Goal: Find specific page/section: Find specific page/section

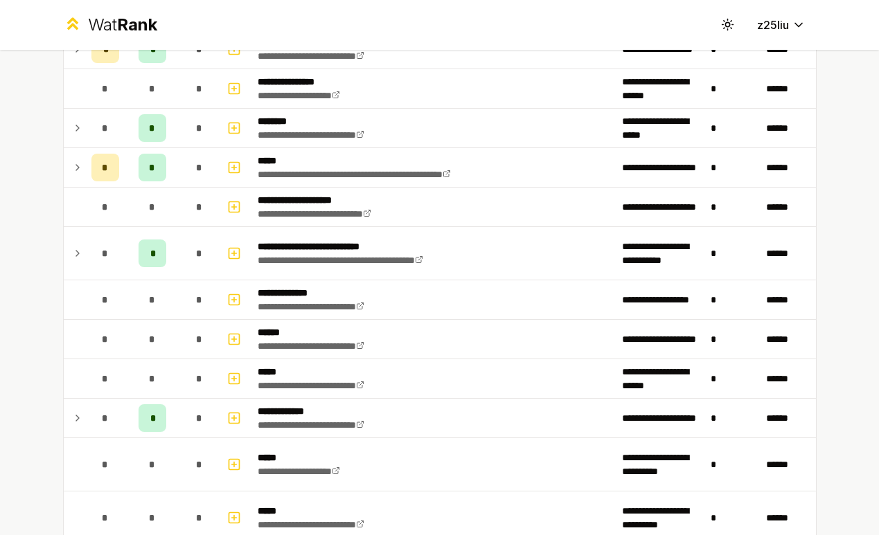
scroll to position [343, 0]
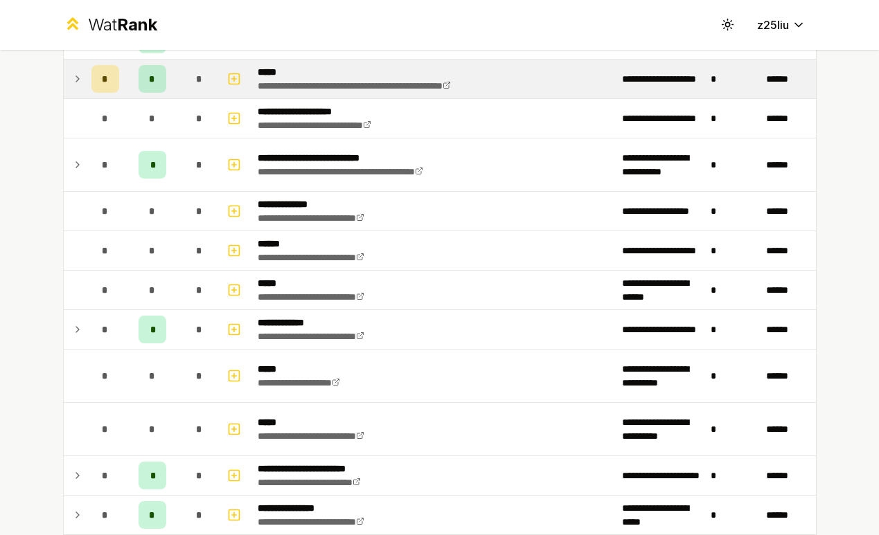
click at [193, 80] on div "*" at bounding box center [200, 79] width 28 height 28
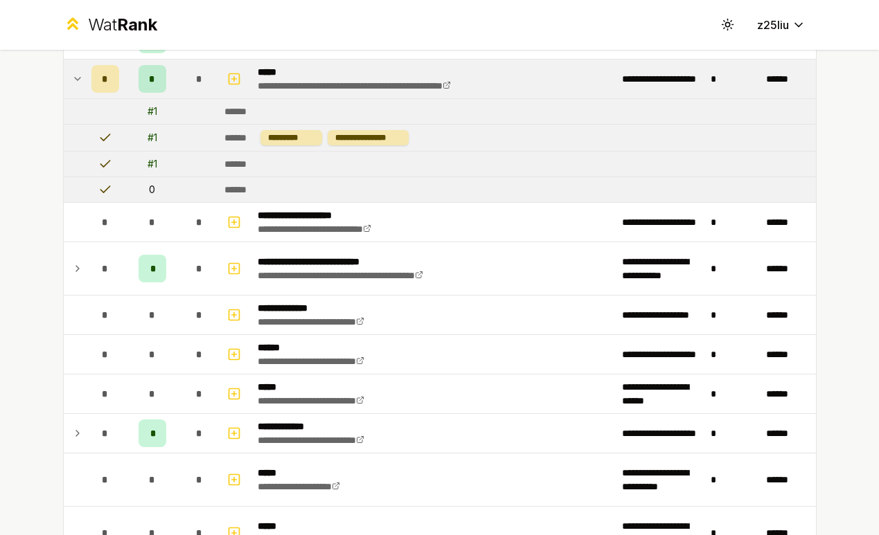
click at [100, 78] on div "*" at bounding box center [105, 79] width 28 height 28
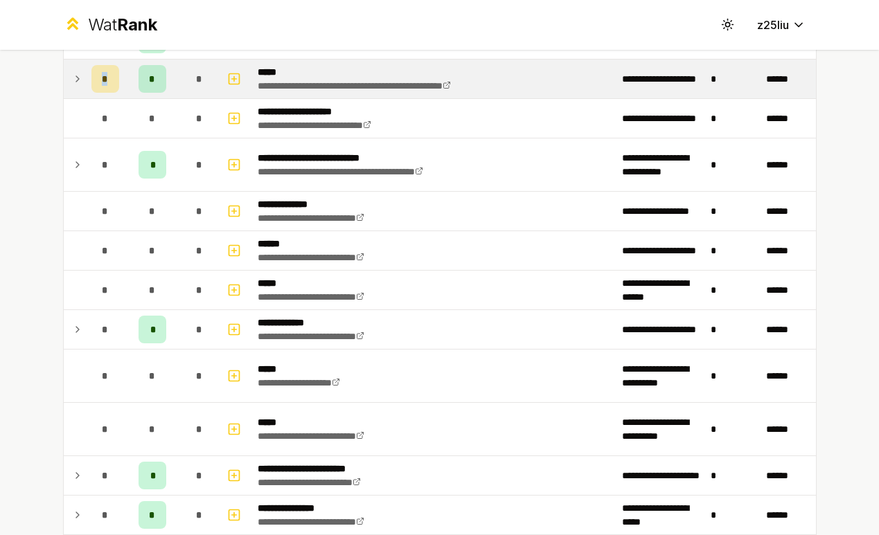
click at [100, 78] on div "*" at bounding box center [105, 79] width 28 height 28
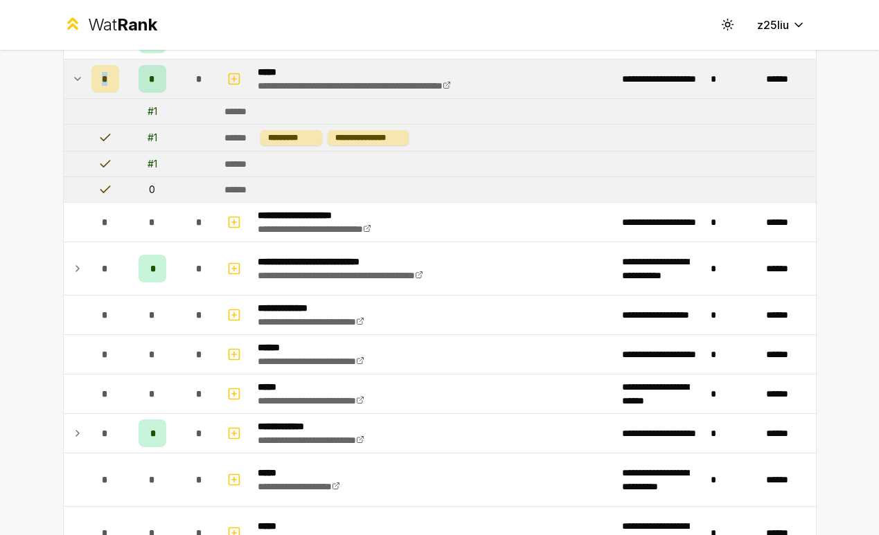
click at [100, 78] on div "*" at bounding box center [105, 79] width 28 height 28
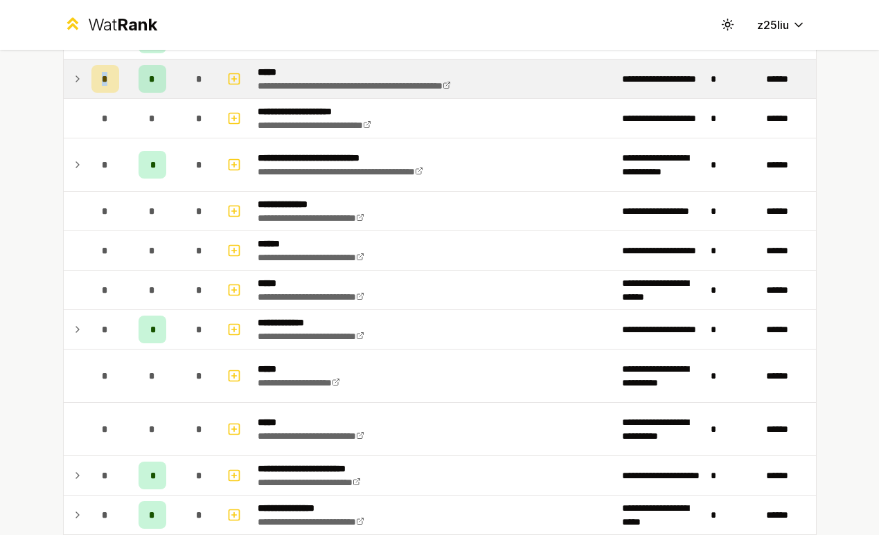
click at [100, 78] on div "*" at bounding box center [105, 79] width 28 height 28
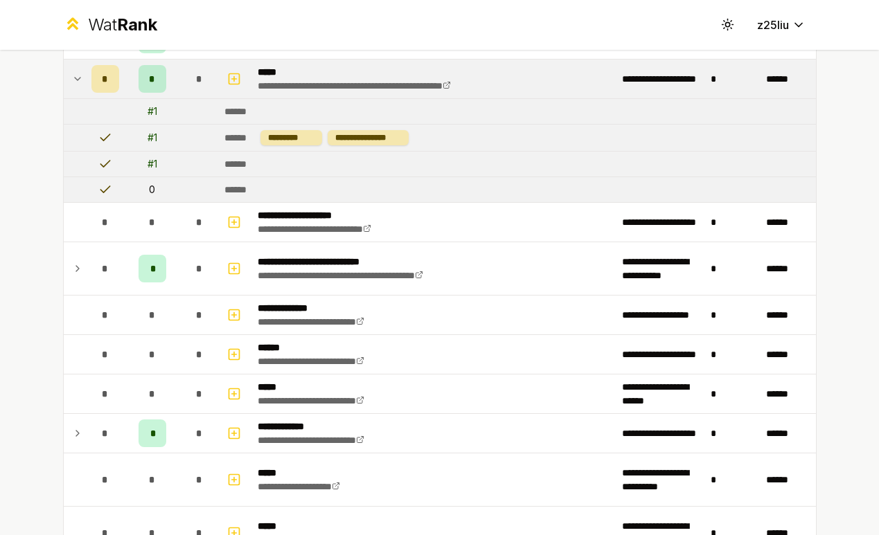
click at [72, 72] on icon at bounding box center [77, 79] width 11 height 17
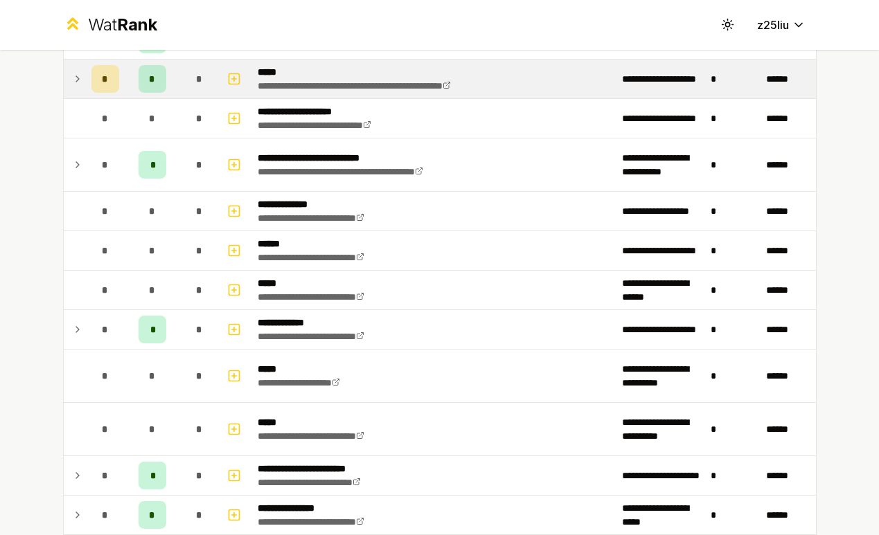
click at [72, 72] on icon at bounding box center [77, 79] width 11 height 17
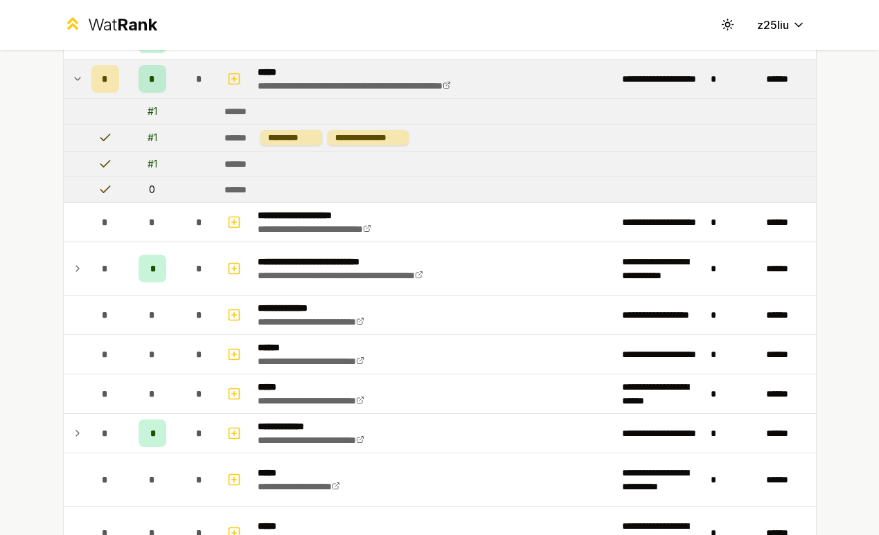
click at [72, 72] on icon at bounding box center [77, 79] width 11 height 17
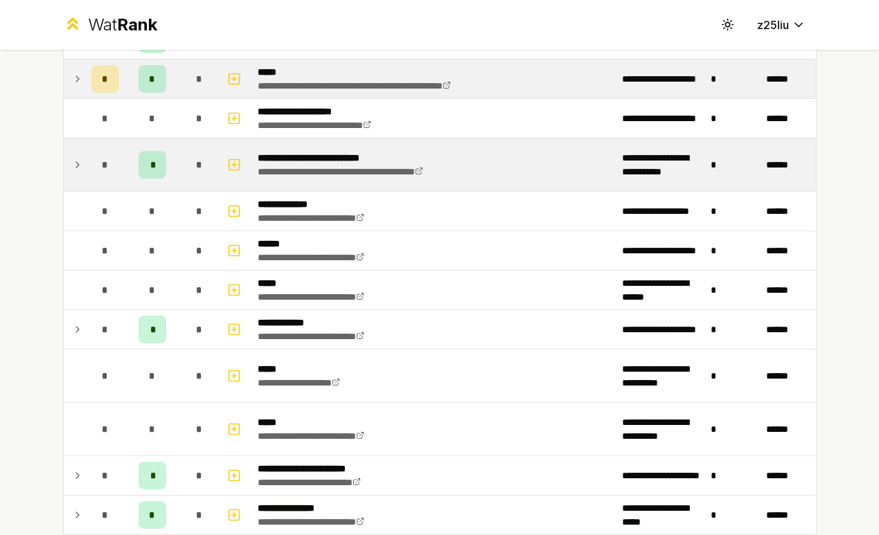
click at [75, 163] on icon at bounding box center [77, 164] width 11 height 17
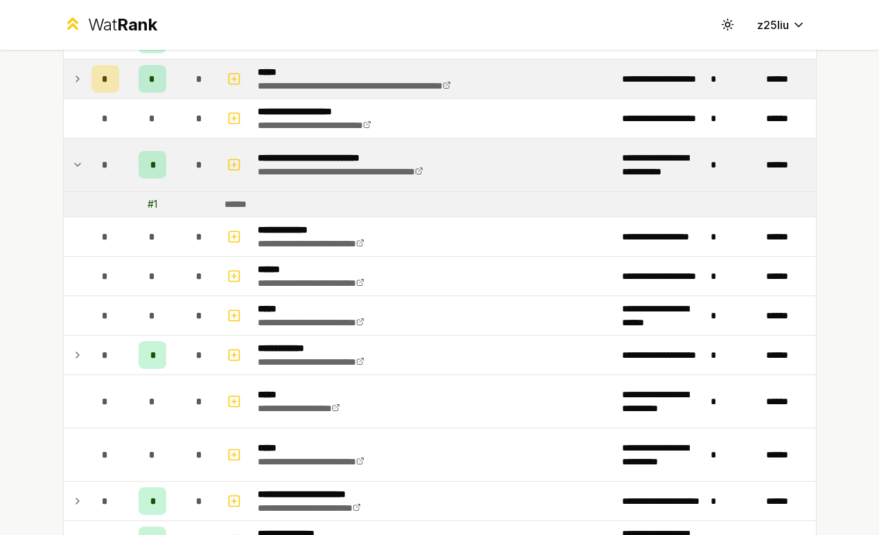
click at [75, 164] on icon at bounding box center [78, 164] width 6 height 3
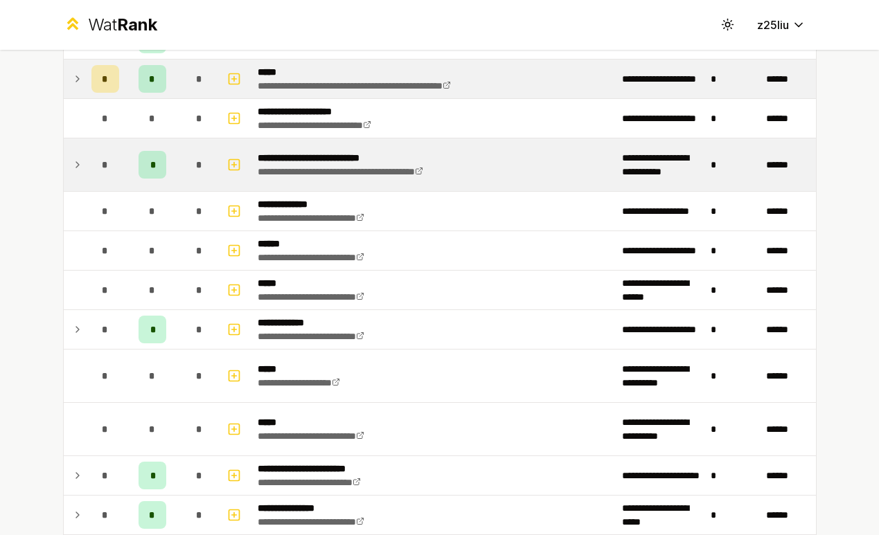
click at [75, 164] on icon at bounding box center [77, 164] width 11 height 17
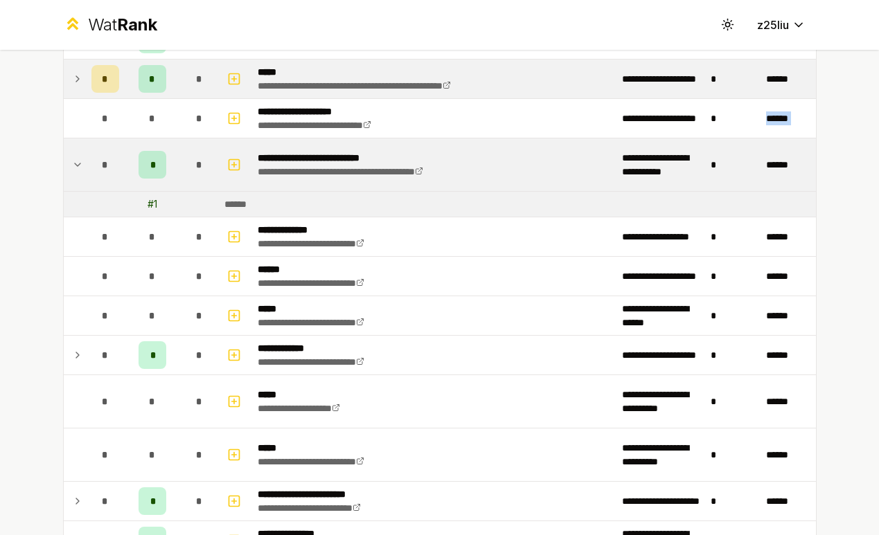
click at [75, 164] on icon at bounding box center [78, 164] width 6 height 3
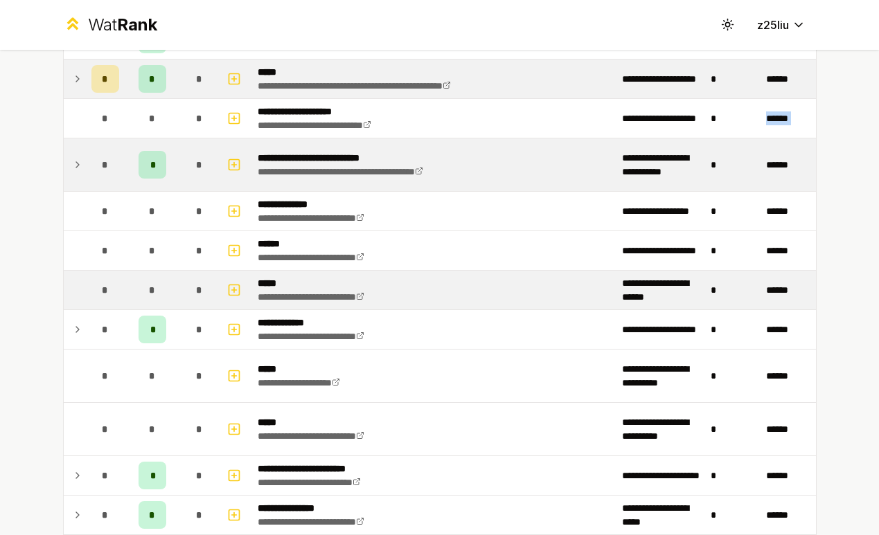
scroll to position [410, 0]
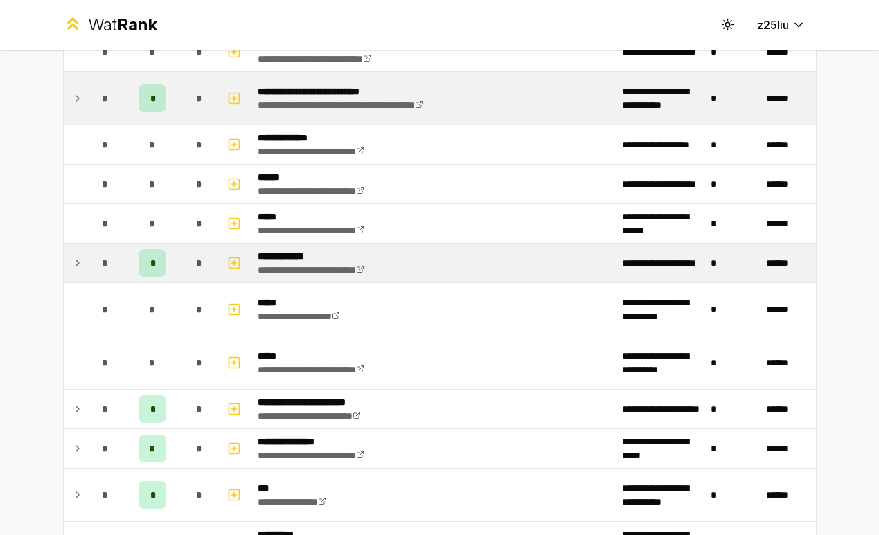
click at [79, 250] on td at bounding box center [75, 263] width 22 height 39
click at [79, 252] on td at bounding box center [75, 263] width 22 height 39
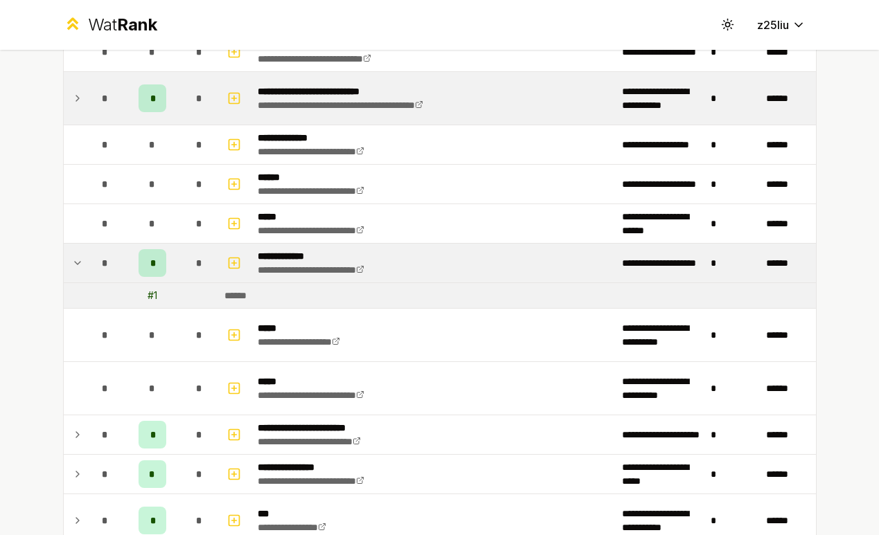
click at [79, 252] on td at bounding box center [75, 263] width 22 height 39
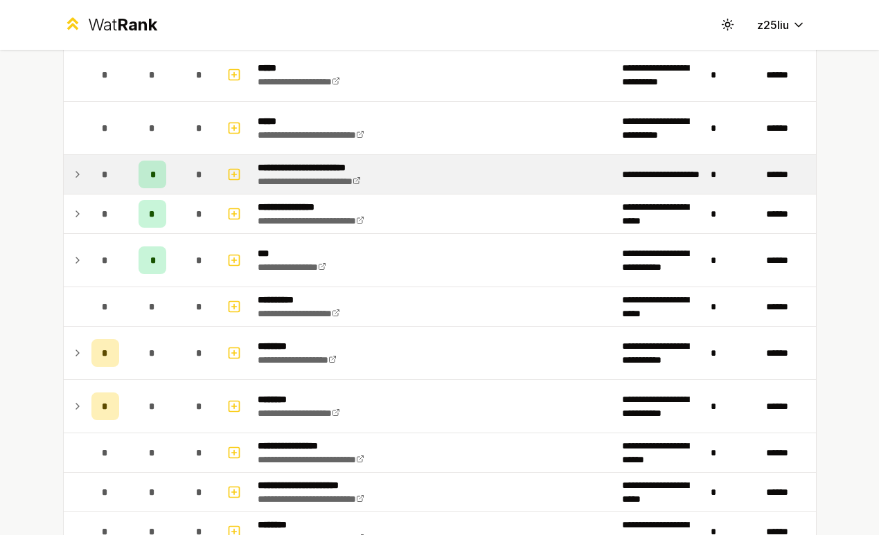
scroll to position [678, 0]
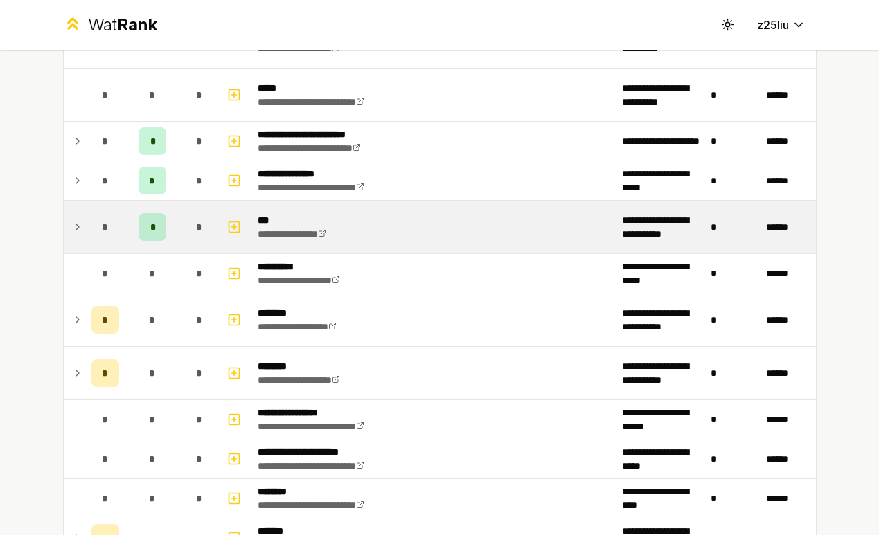
click at [67, 217] on td at bounding box center [75, 227] width 22 height 53
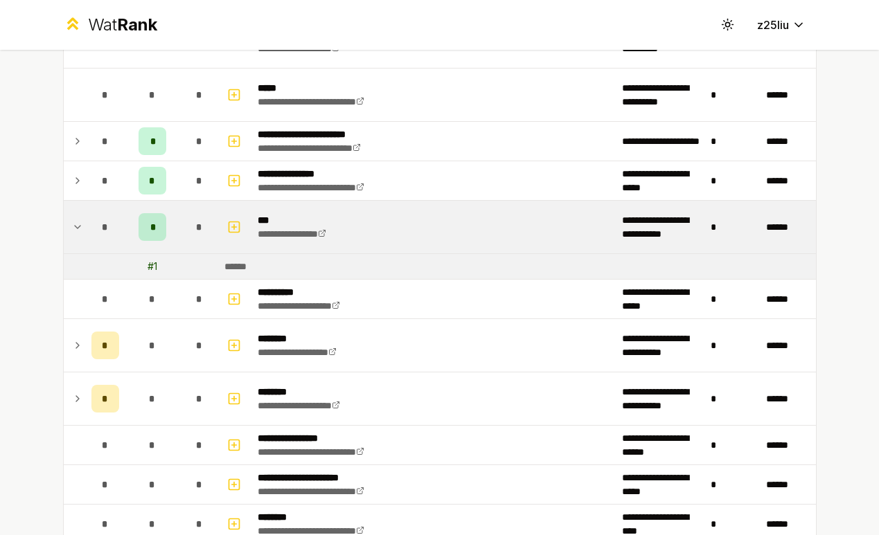
click at [73, 220] on icon at bounding box center [77, 227] width 11 height 17
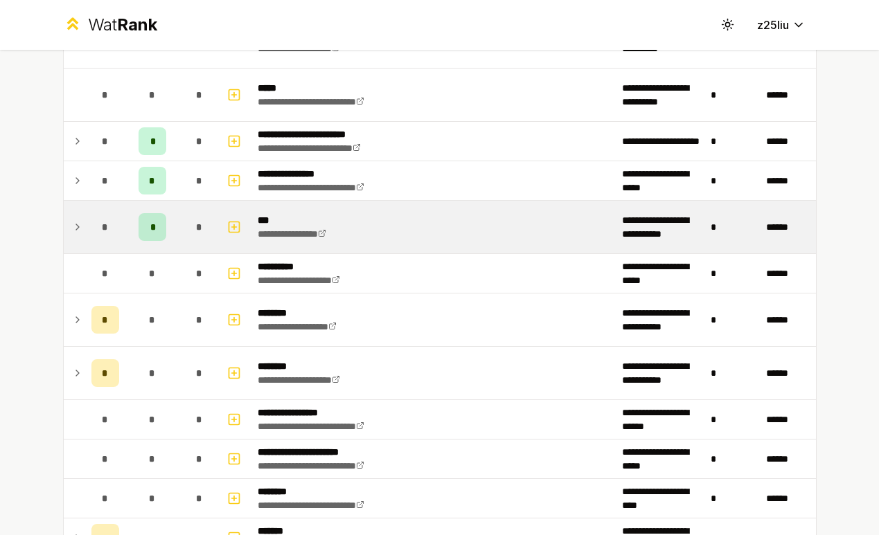
click at [73, 221] on icon at bounding box center [77, 227] width 11 height 17
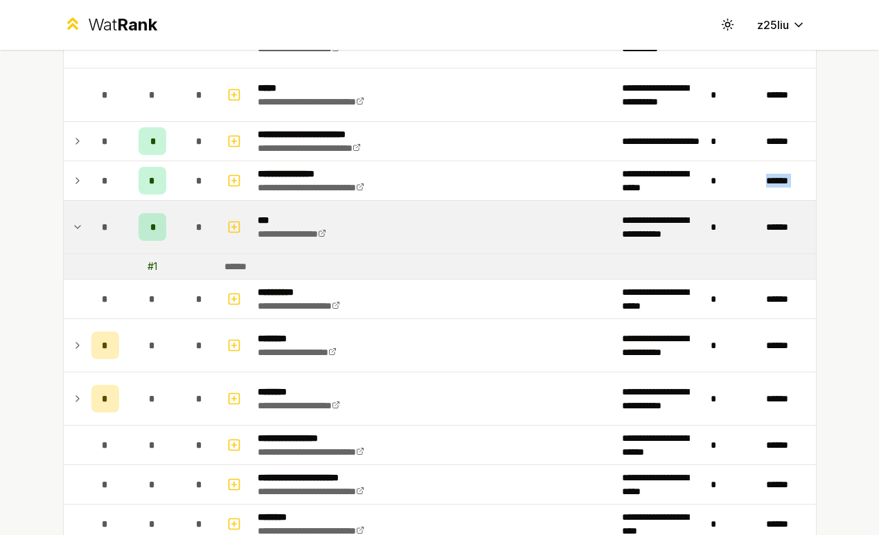
click at [73, 221] on icon at bounding box center [77, 227] width 11 height 17
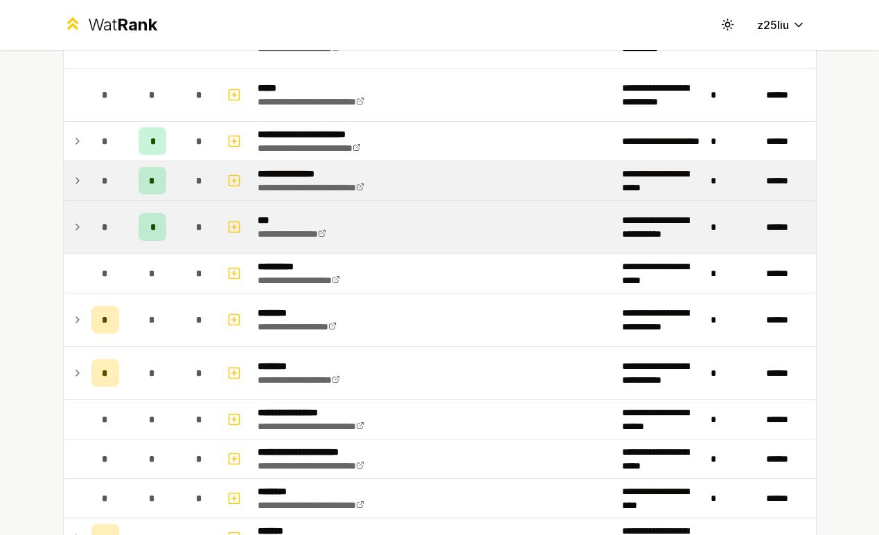
click at [73, 194] on td at bounding box center [75, 180] width 22 height 39
click at [74, 172] on icon at bounding box center [77, 180] width 11 height 17
click at [76, 179] on icon at bounding box center [77, 181] width 3 height 6
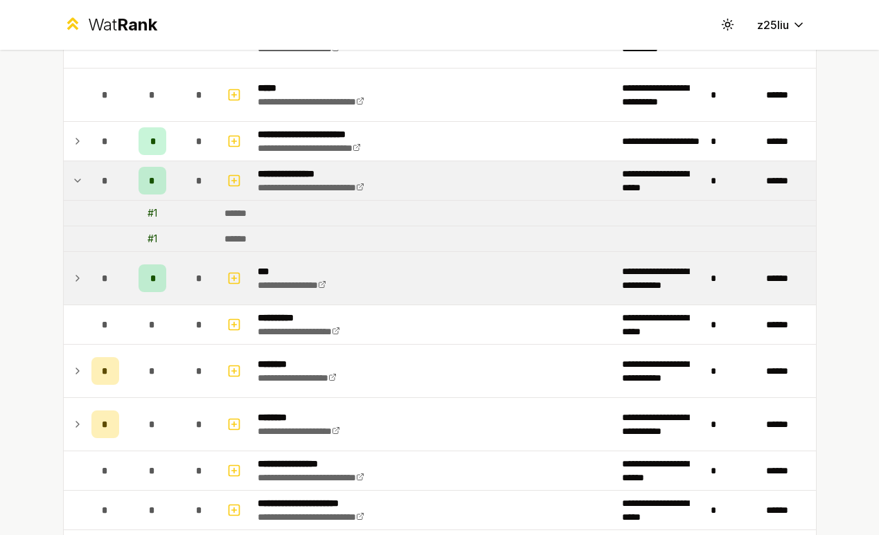
click at [76, 179] on icon at bounding box center [77, 180] width 11 height 17
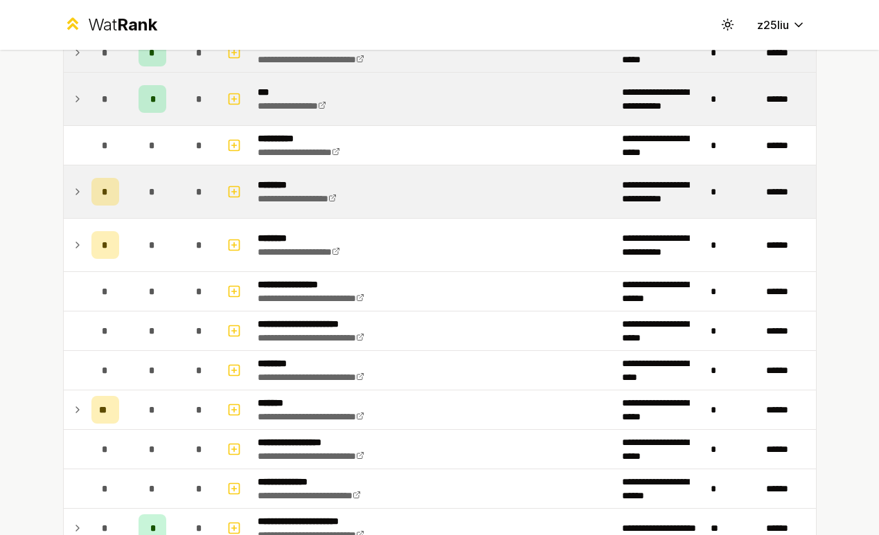
scroll to position [858, 0]
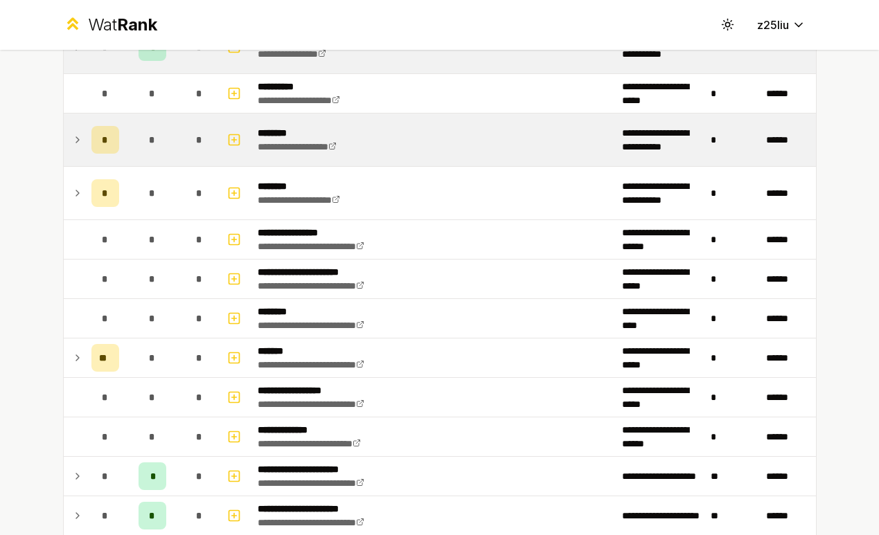
click at [77, 138] on icon at bounding box center [77, 140] width 3 height 6
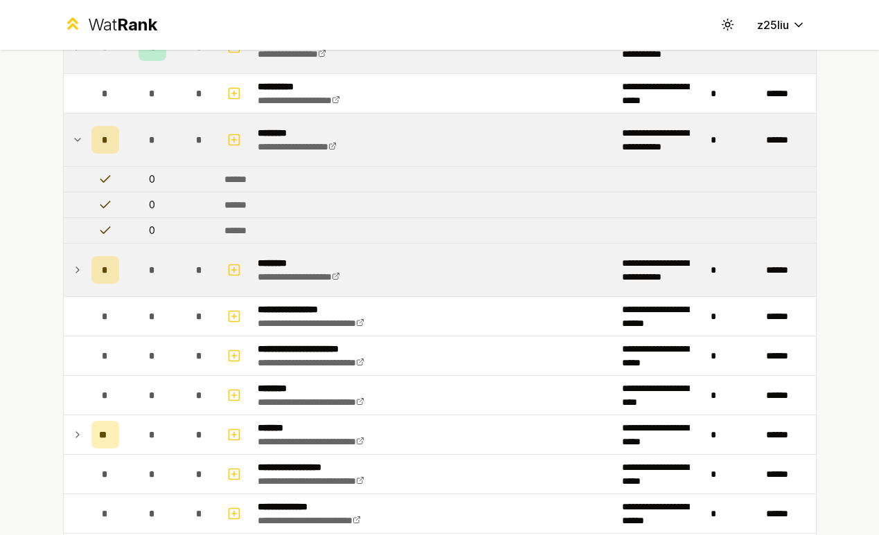
click at [84, 264] on td at bounding box center [75, 270] width 22 height 53
